Goal: Information Seeking & Learning: Learn about a topic

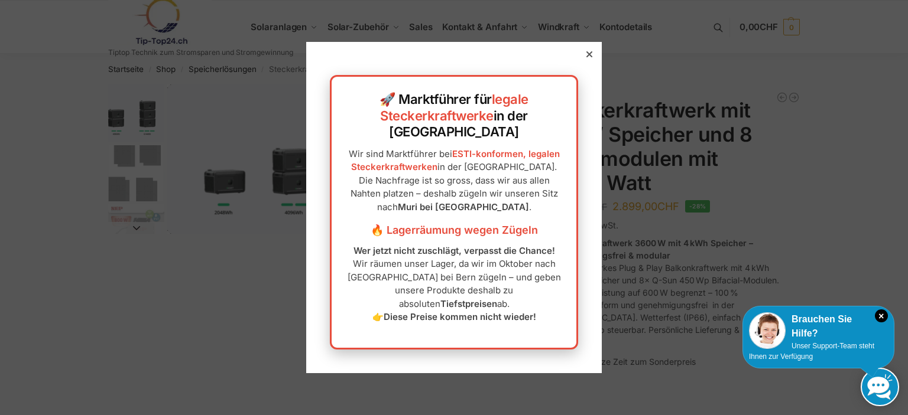
click at [586, 57] on icon at bounding box center [589, 54] width 6 height 6
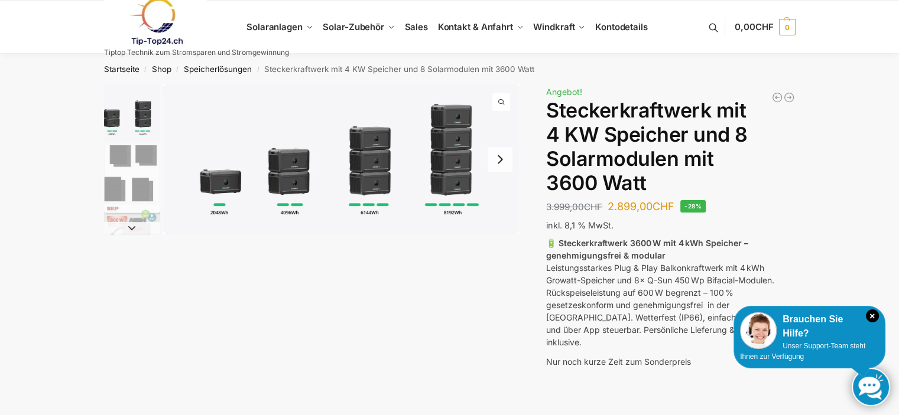
click at [501, 158] on button "Next slide" at bounding box center [500, 159] width 25 height 25
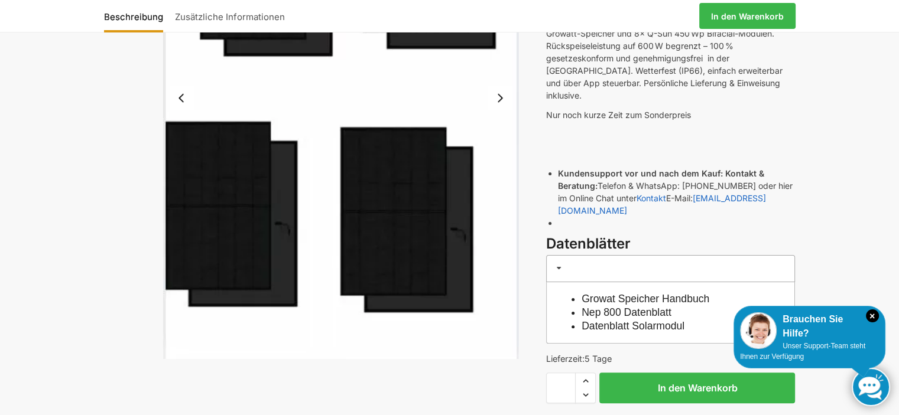
scroll to position [177, 0]
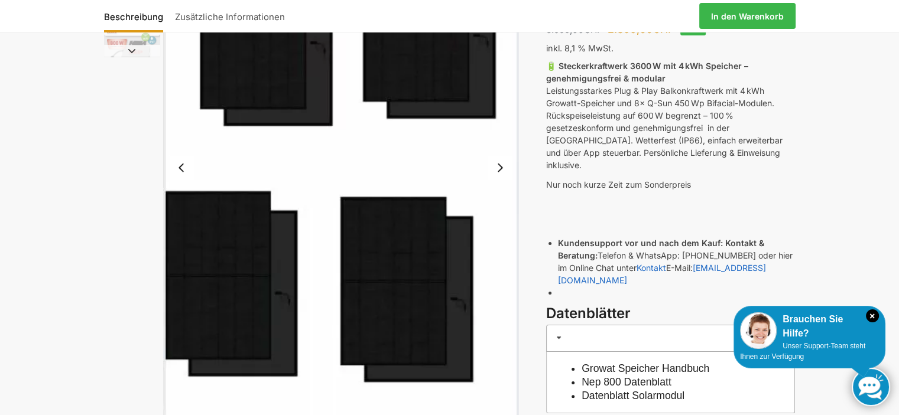
click at [501, 168] on button "Next slide" at bounding box center [500, 167] width 25 height 25
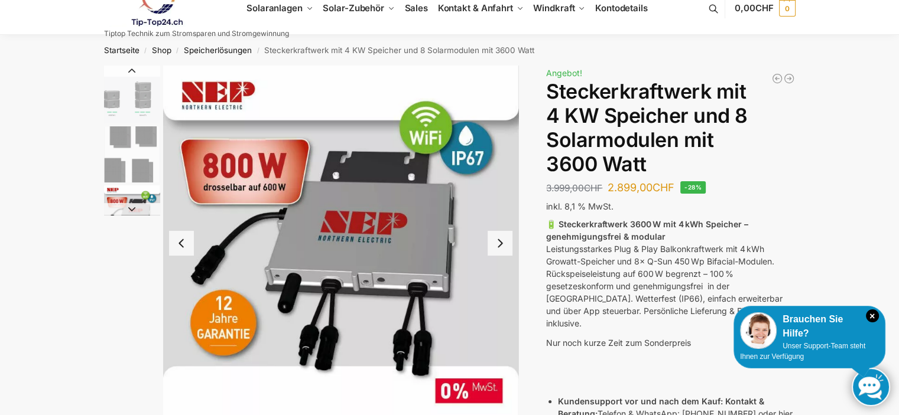
scroll to position [0, 0]
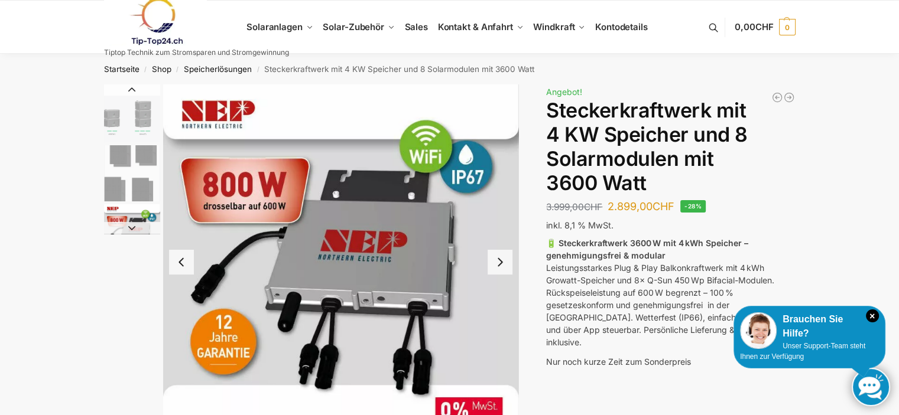
click at [499, 260] on button "Next slide" at bounding box center [500, 262] width 25 height 25
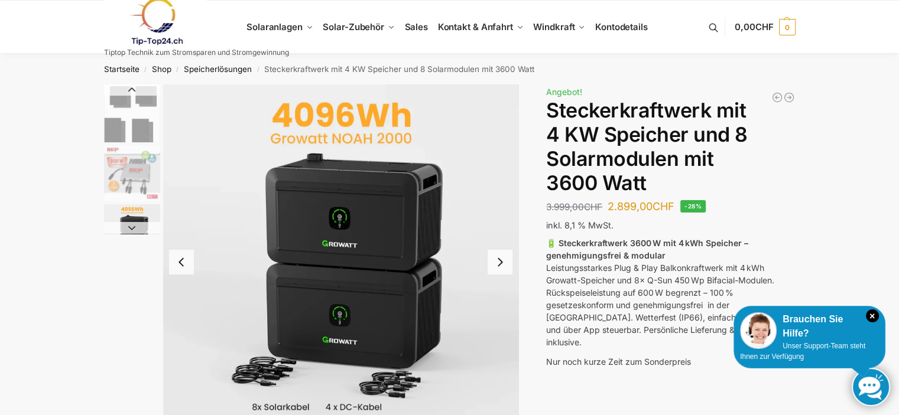
click at [499, 260] on button "Next slide" at bounding box center [500, 262] width 25 height 25
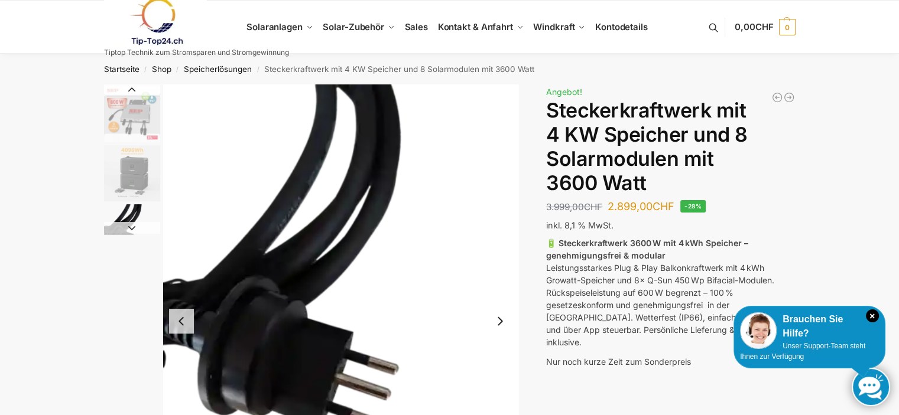
click at [499, 260] on img "5 / 9" at bounding box center [341, 322] width 356 height 474
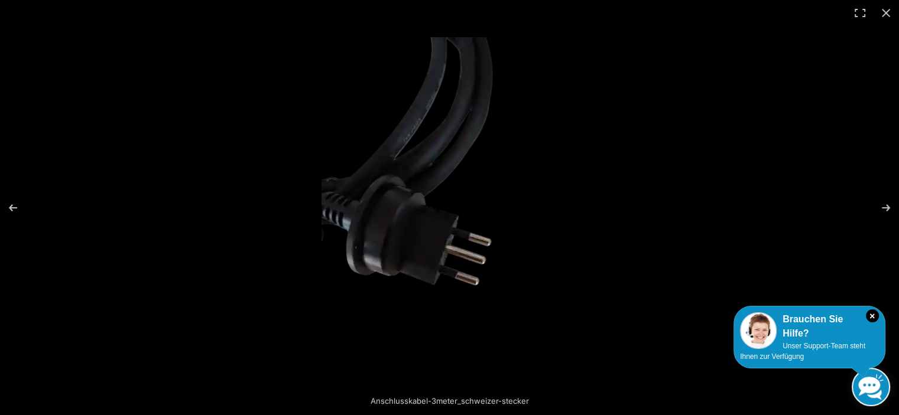
click at [496, 269] on img at bounding box center [450, 207] width 256 height 341
